Goal: Find specific page/section: Find specific page/section

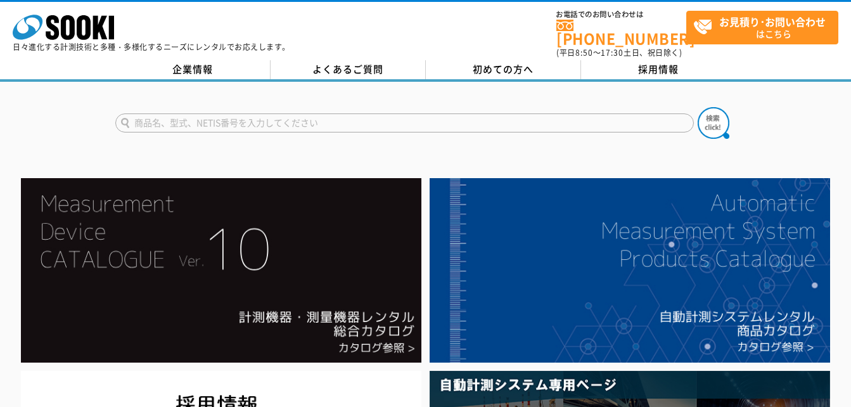
click at [397, 118] on input "text" at bounding box center [404, 122] width 578 height 19
type input "膜厚"
click at [698, 107] on button at bounding box center [714, 123] width 32 height 32
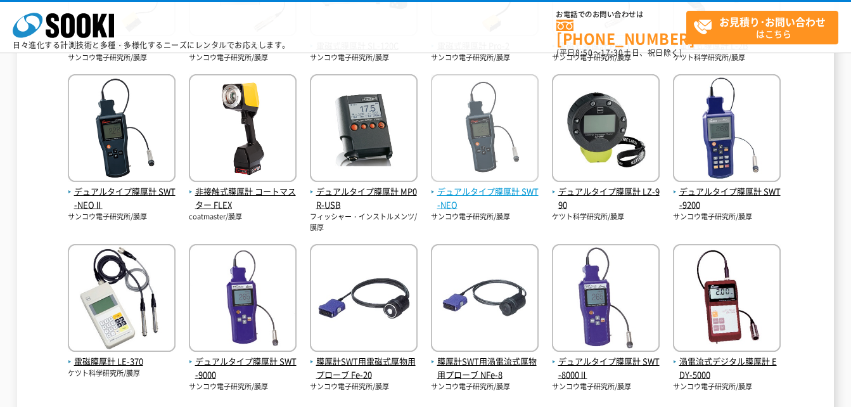
scroll to position [443, 0]
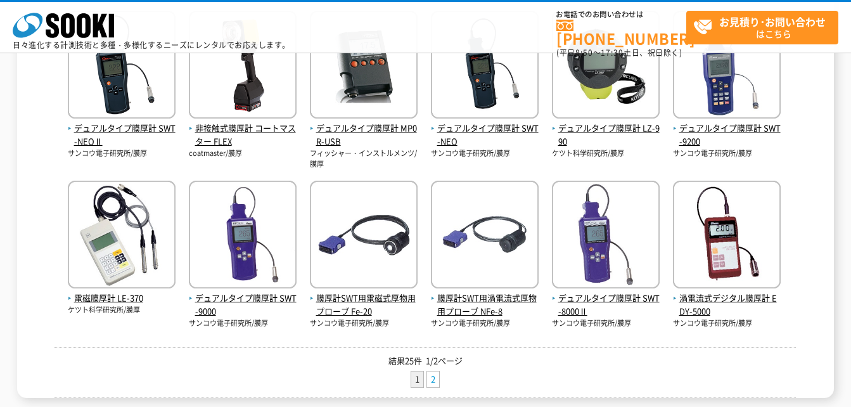
click at [435, 381] on link "2" at bounding box center [433, 379] width 12 height 16
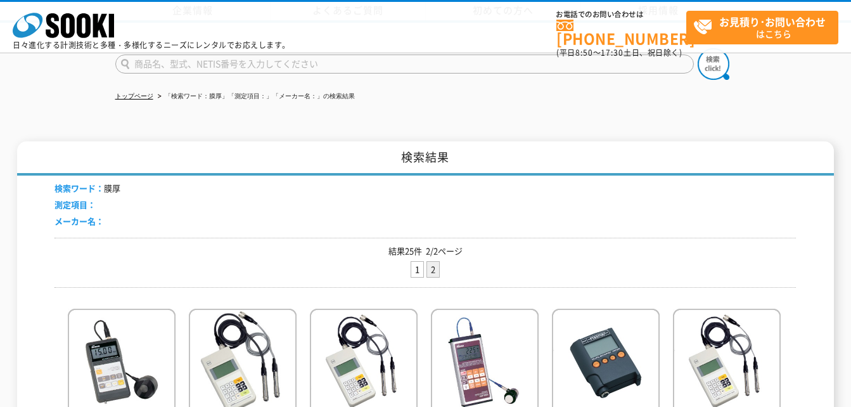
scroll to position [190, 0]
